Goal: Transaction & Acquisition: Purchase product/service

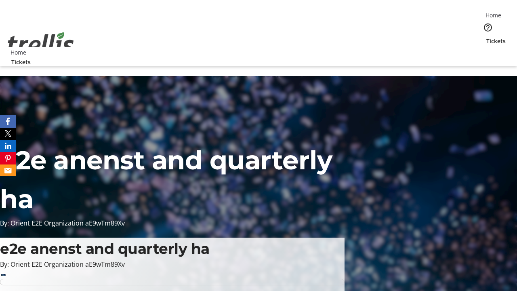
click at [494, 12] on span "Sign Up" at bounding box center [497, 11] width 23 height 10
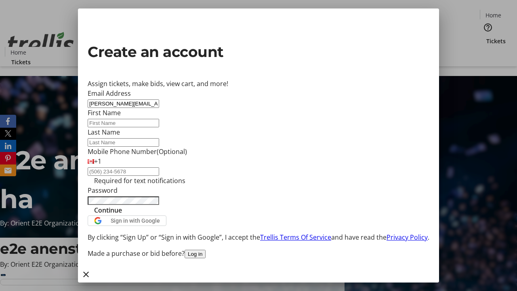
type input "[PERSON_NAME][EMAIL_ADDRESS][DOMAIN_NAME]"
type input "[PERSON_NAME]"
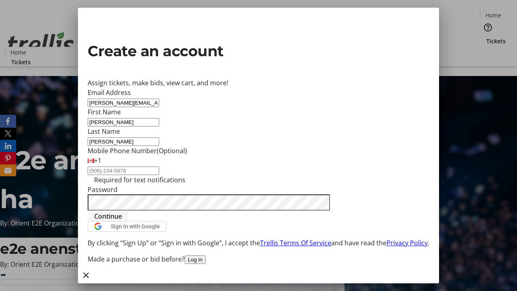
click at [122, 221] on span "Continue" at bounding box center [108, 216] width 28 height 10
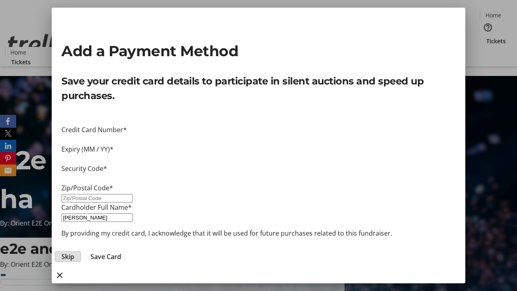
click at [74, 252] on span "Skip" at bounding box center [67, 257] width 13 height 10
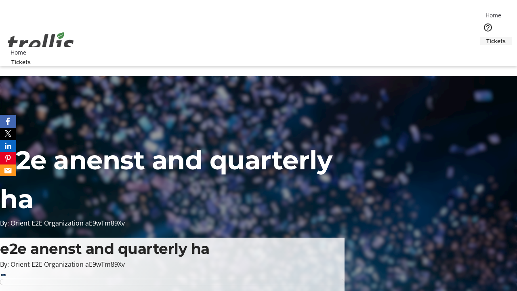
click at [486, 37] on span "Tickets" at bounding box center [495, 41] width 19 height 8
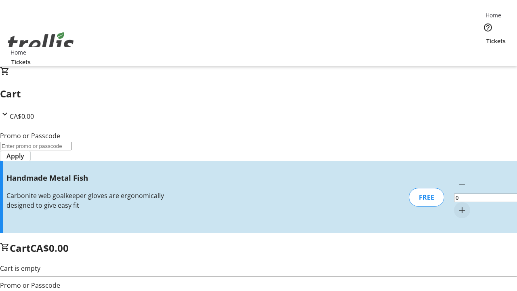
click at [457, 205] on mat-icon "Increment by one" at bounding box center [462, 210] width 10 height 10
type input "1"
